Goal: Task Accomplishment & Management: Use online tool/utility

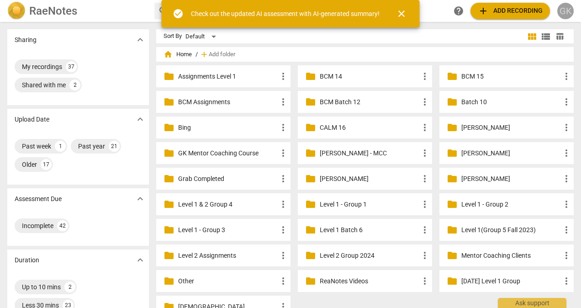
click at [567, 11] on div "GK" at bounding box center [566, 11] width 16 height 16
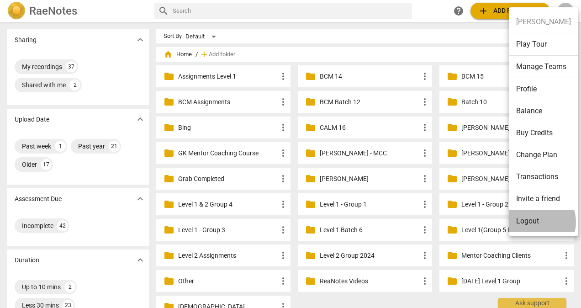
click at [534, 222] on li "Logout" at bounding box center [543, 221] width 69 height 22
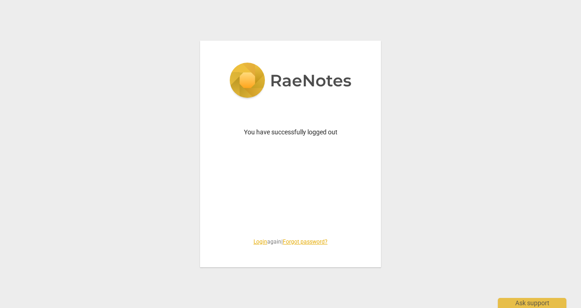
click at [254, 243] on link "Login" at bounding box center [261, 242] width 14 height 6
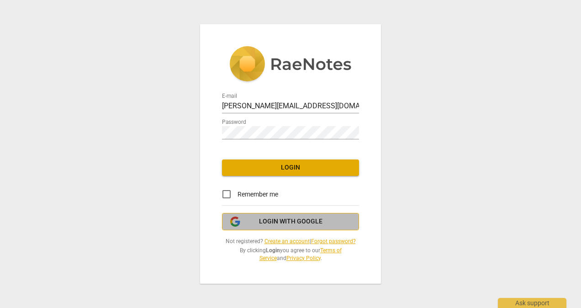
click at [302, 225] on span "Login with Google" at bounding box center [291, 221] width 64 height 9
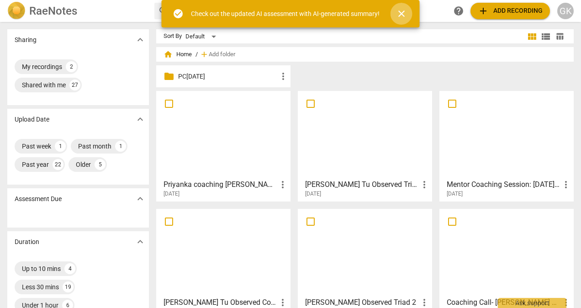
click at [400, 16] on span "close" at bounding box center [401, 13] width 11 height 11
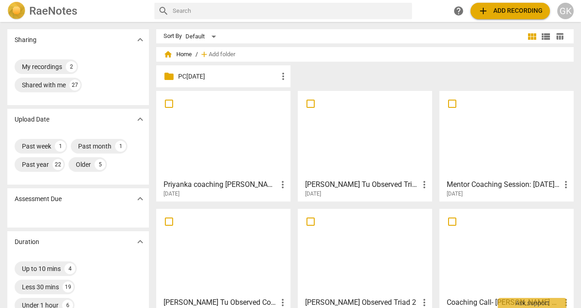
click at [238, 139] on div at bounding box center [224, 134] width 128 height 81
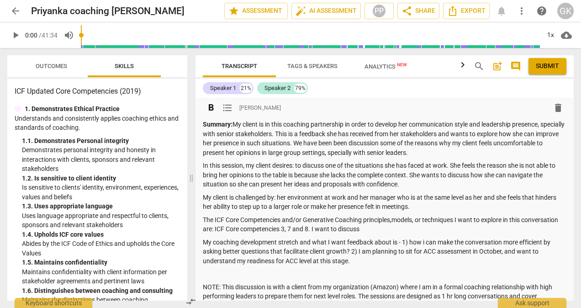
drag, startPoint x: 290, startPoint y: 178, endPoint x: 333, endPoint y: 207, distance: 51.9
click at [190, 183] on span at bounding box center [191, 178] width 5 height 260
